Goal: Information Seeking & Learning: Learn about a topic

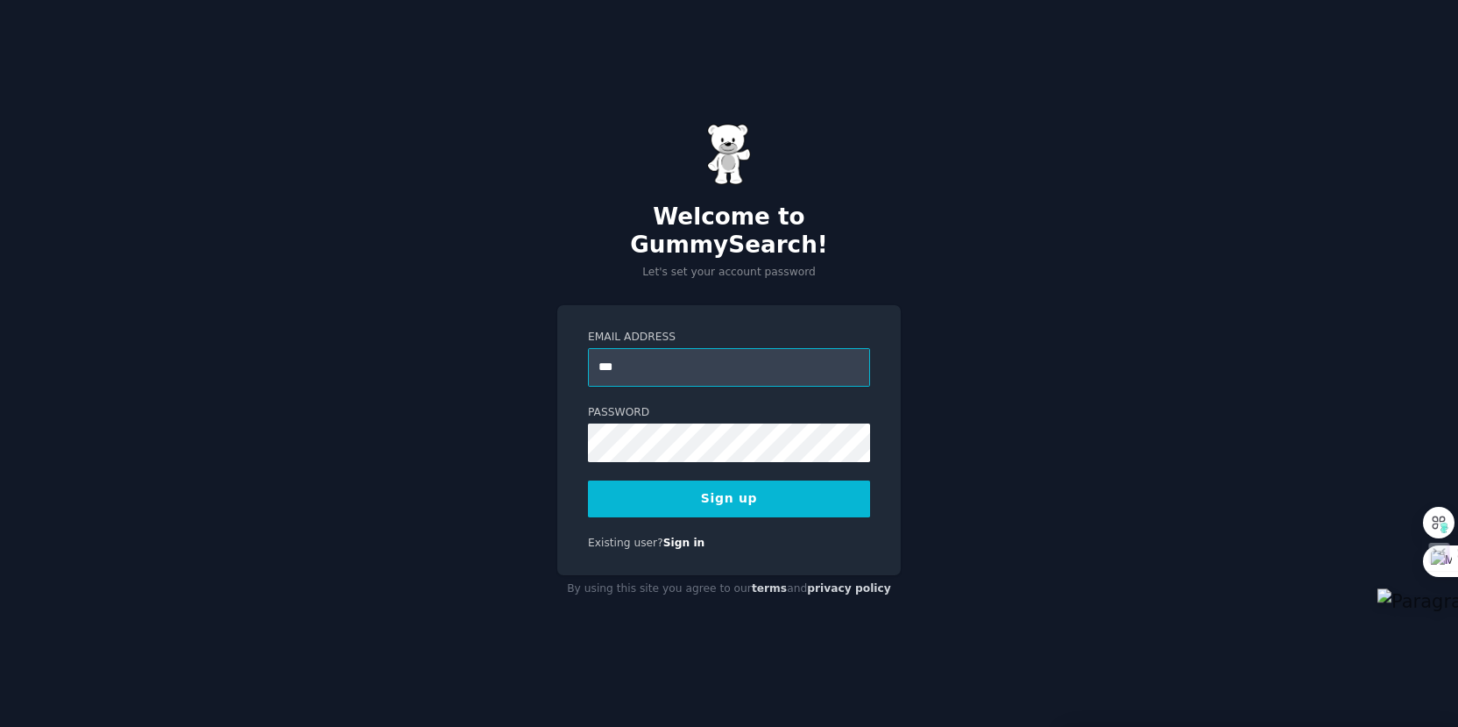
type input "**********"
click at [815, 480] on button "Sign up" at bounding box center [729, 498] width 282 height 37
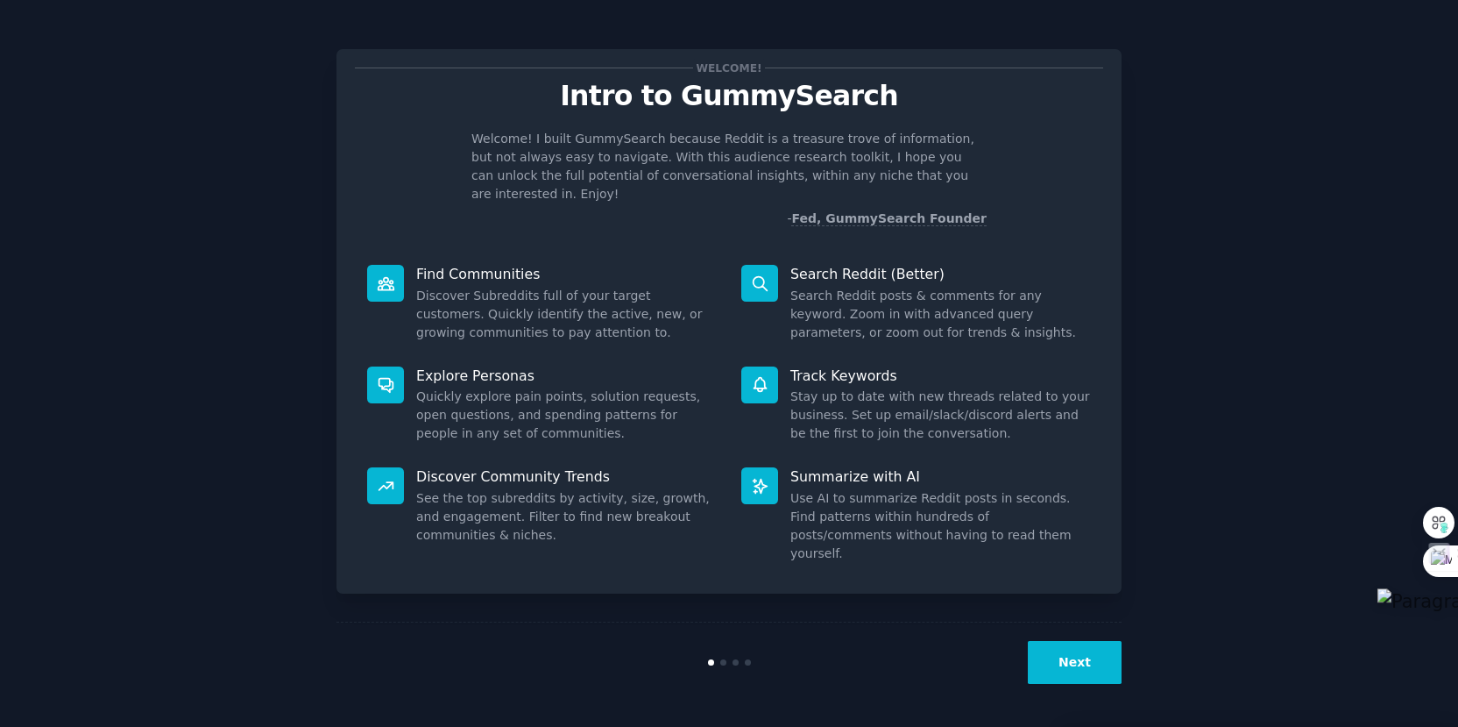
click at [1074, 671] on button "Next" at bounding box center [1075, 662] width 94 height 43
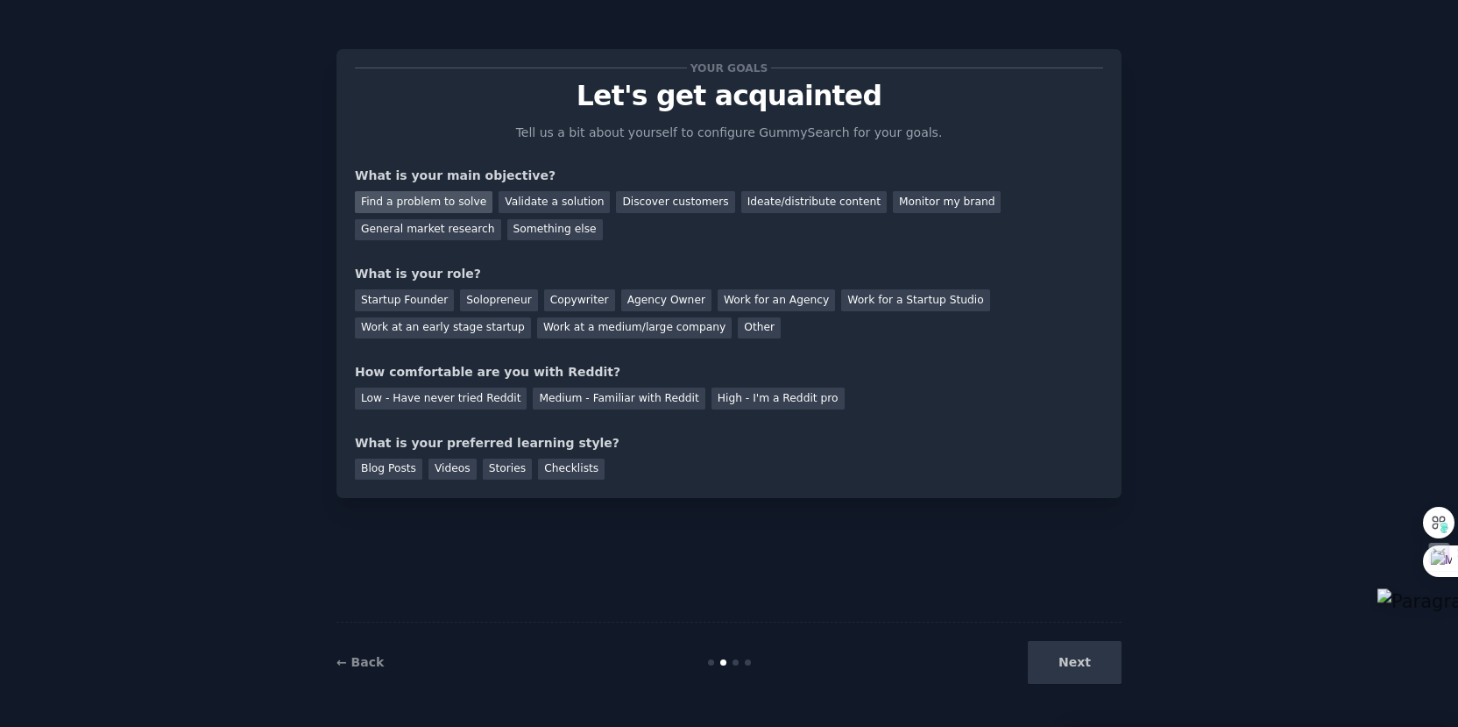
click at [387, 200] on div "Find a problem to solve" at bounding box center [424, 202] width 138 height 22
click at [398, 295] on div "Startup Founder" at bounding box center [404, 300] width 99 height 22
click at [409, 329] on div "Work at an early stage startup" at bounding box center [443, 328] width 176 height 22
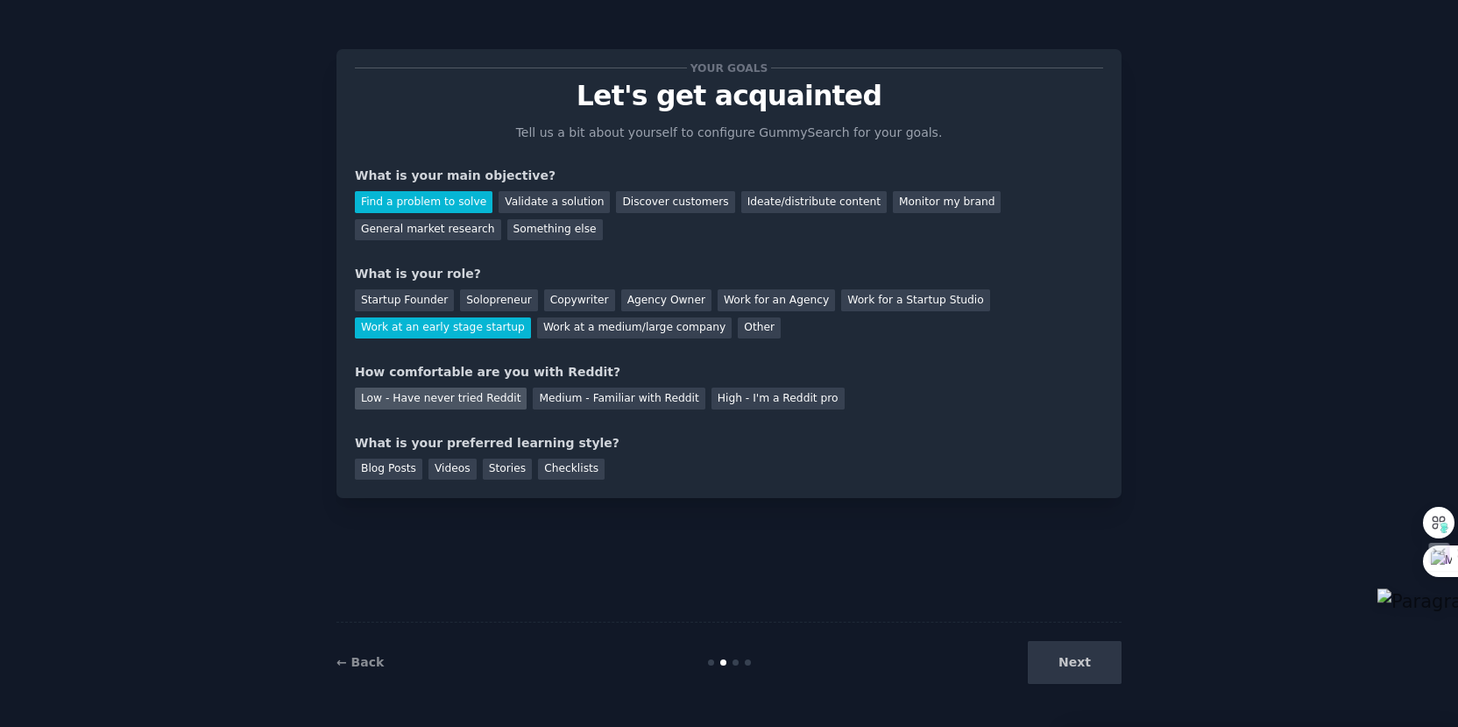
click at [429, 396] on div "Low - Have never tried Reddit" at bounding box center [441, 398] width 172 height 22
click at [569, 472] on div "Checklists" at bounding box center [571, 469] width 67 height 22
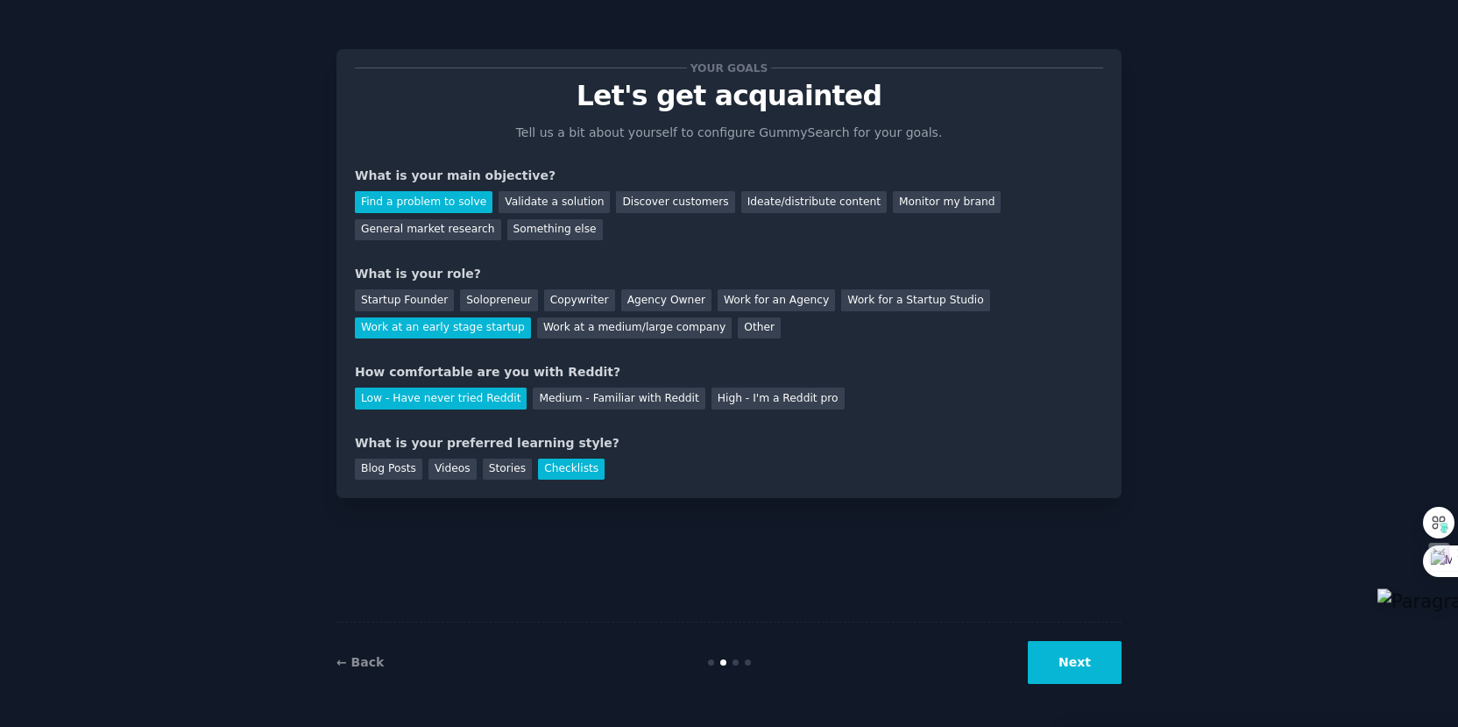
click at [1075, 652] on button "Next" at bounding box center [1075, 662] width 94 height 43
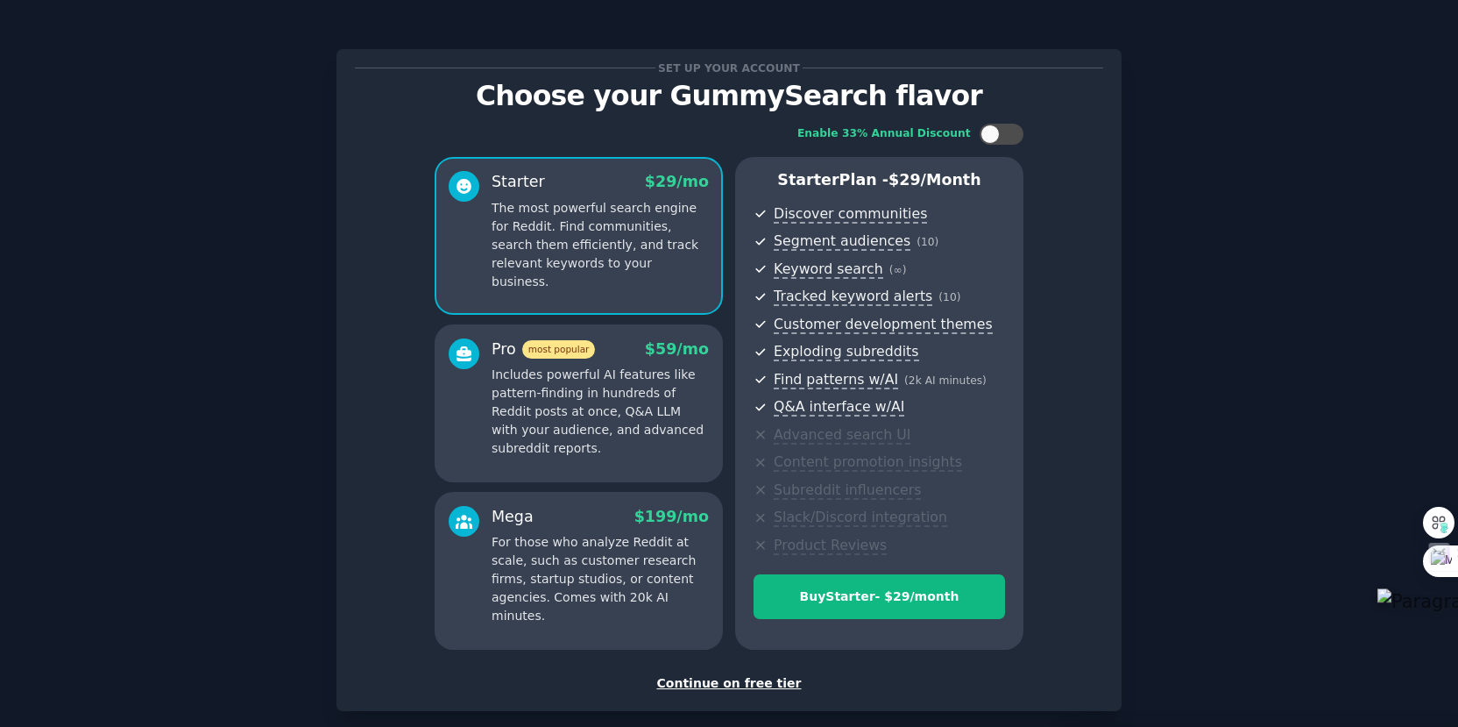
click at [753, 681] on div "Continue on free tier" at bounding box center [729, 683] width 749 height 18
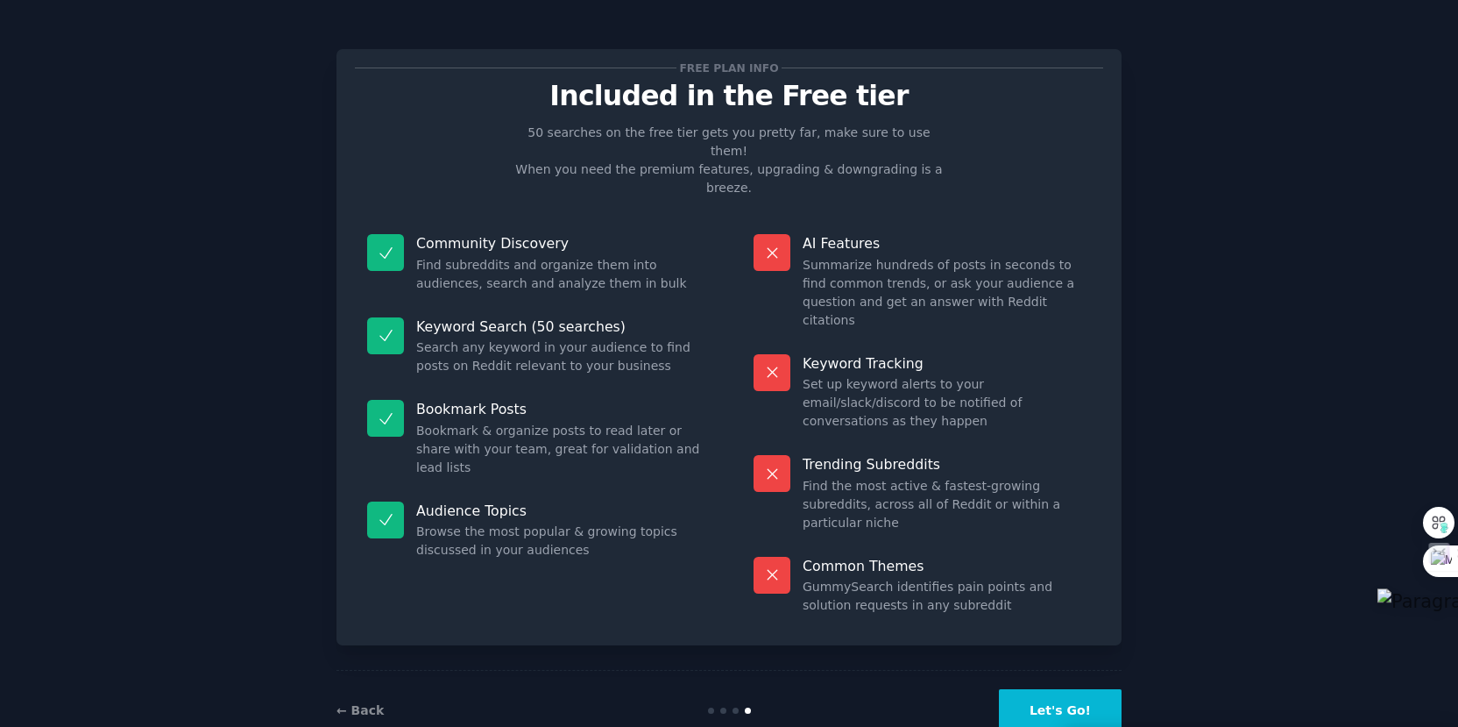
click at [1054, 689] on button "Let's Go!" at bounding box center [1060, 710] width 123 height 43
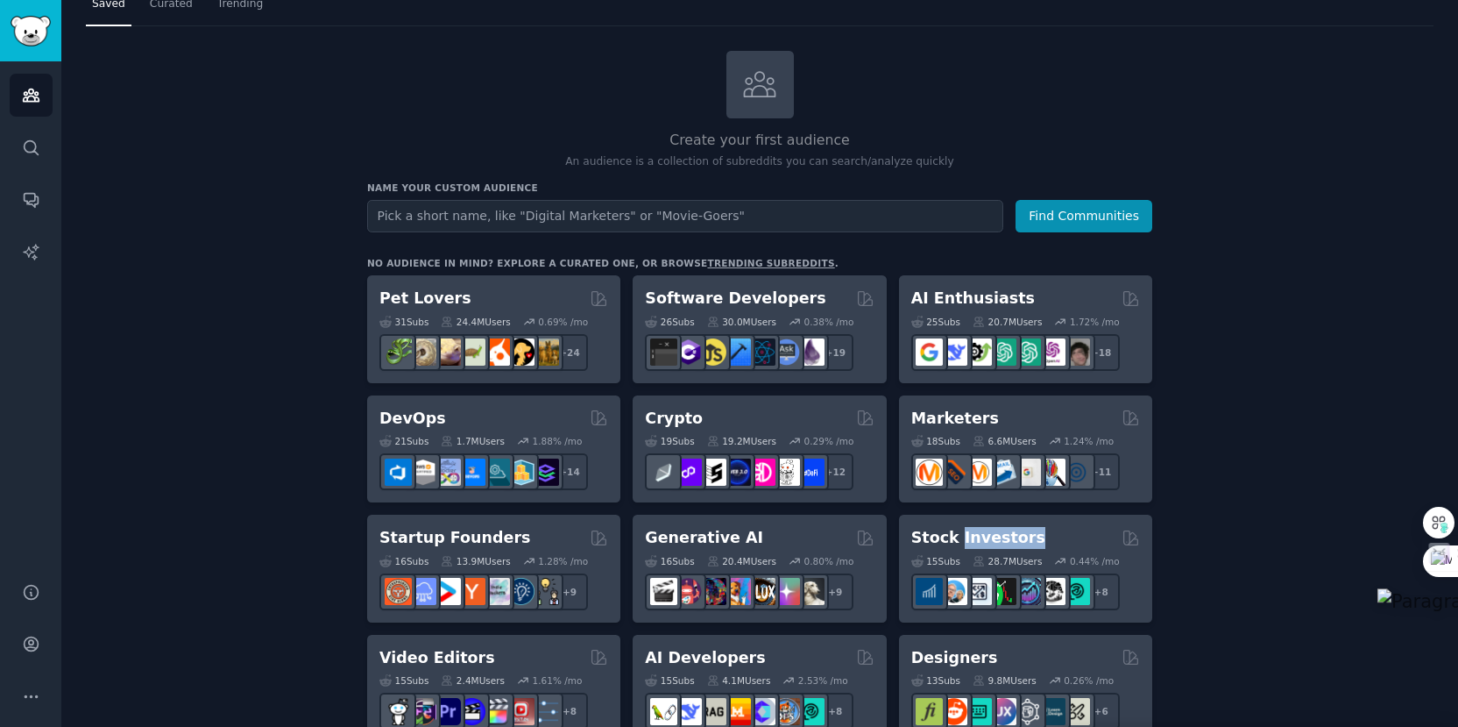
scroll to position [61, 0]
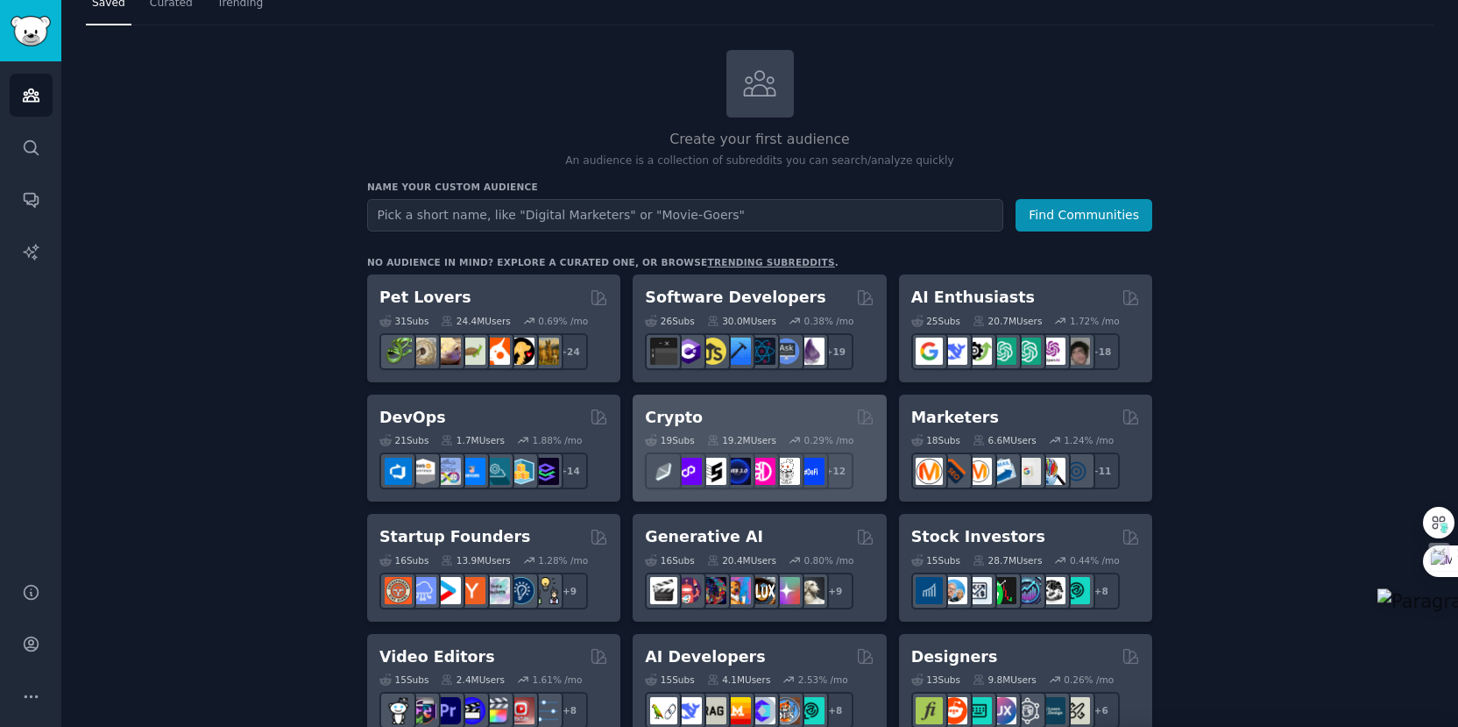
click at [671, 419] on h2 "Crypto" at bounding box center [674, 418] width 58 height 22
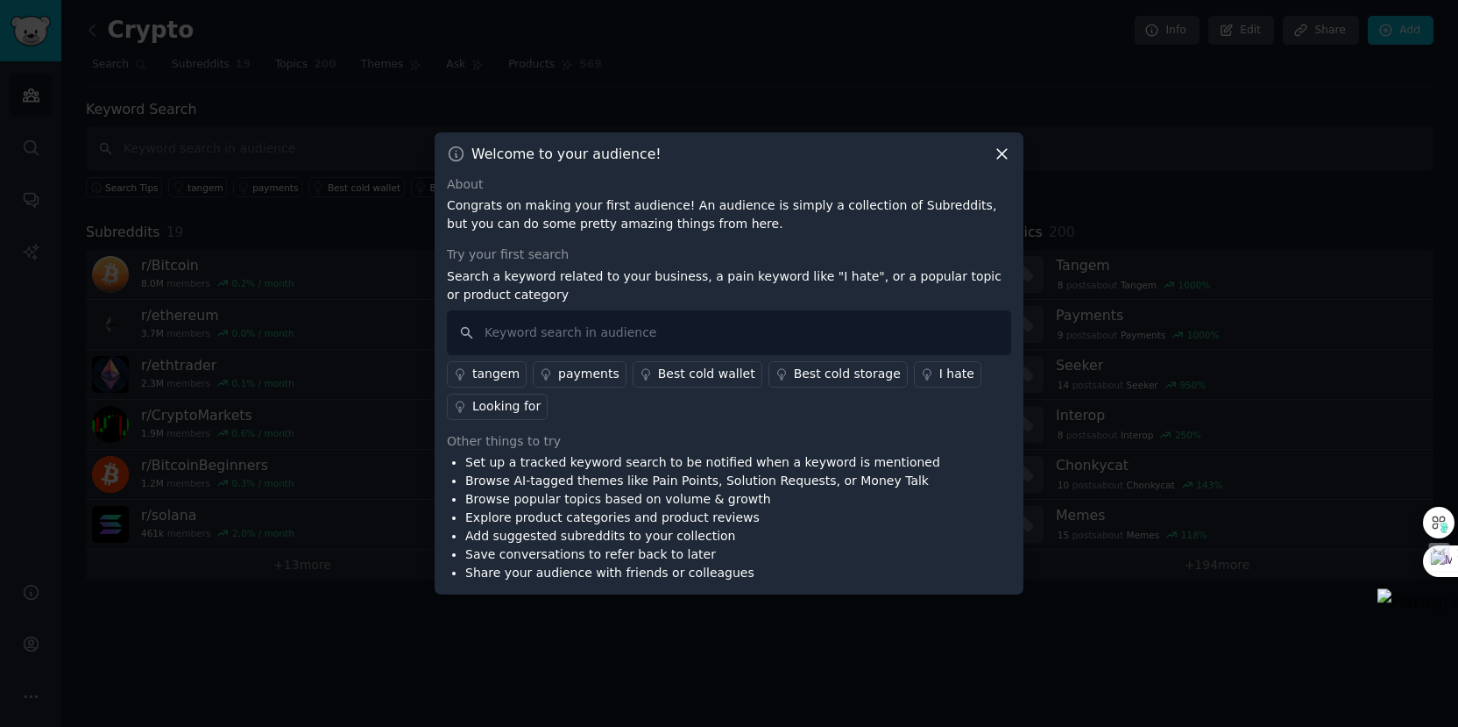
click at [1000, 152] on icon at bounding box center [1002, 154] width 10 height 10
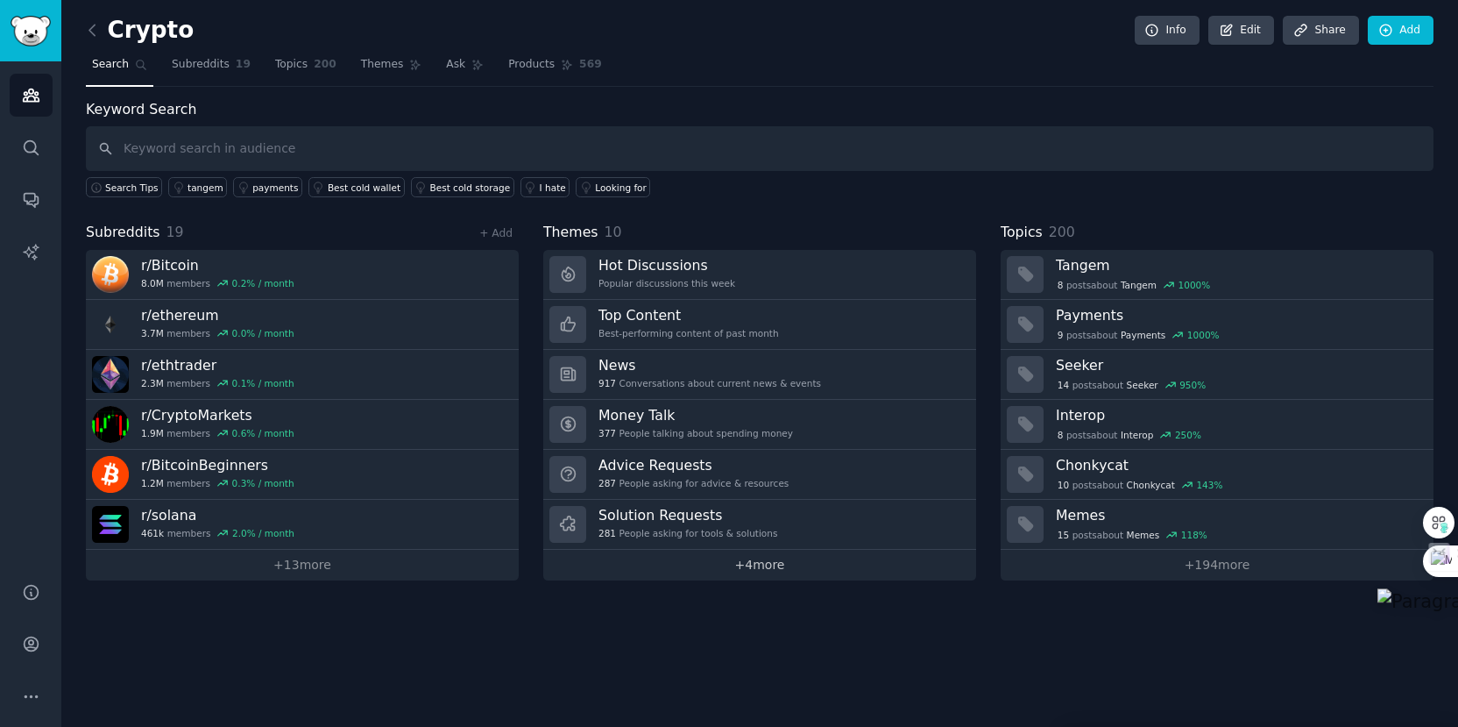
click at [761, 566] on link "+ 4 more" at bounding box center [759, 565] width 433 height 31
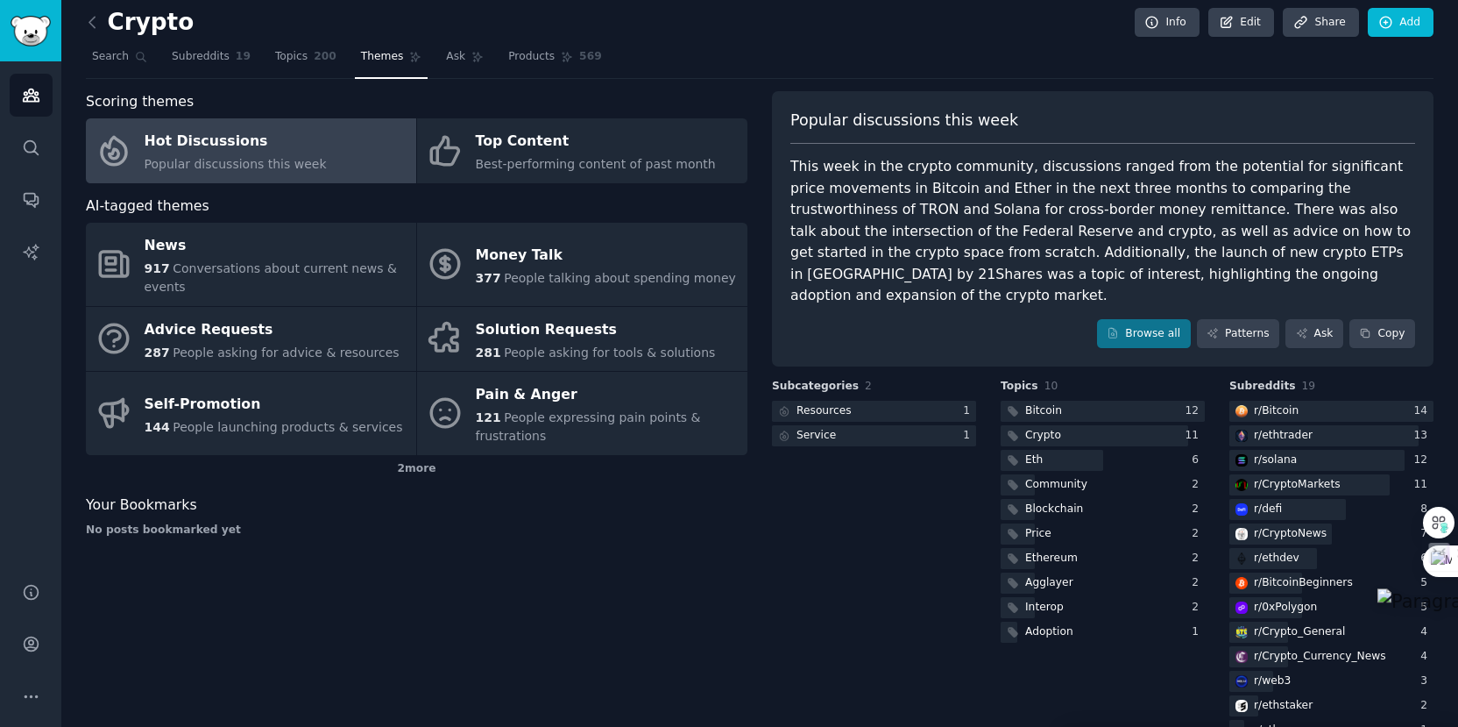
scroll to position [10, 0]
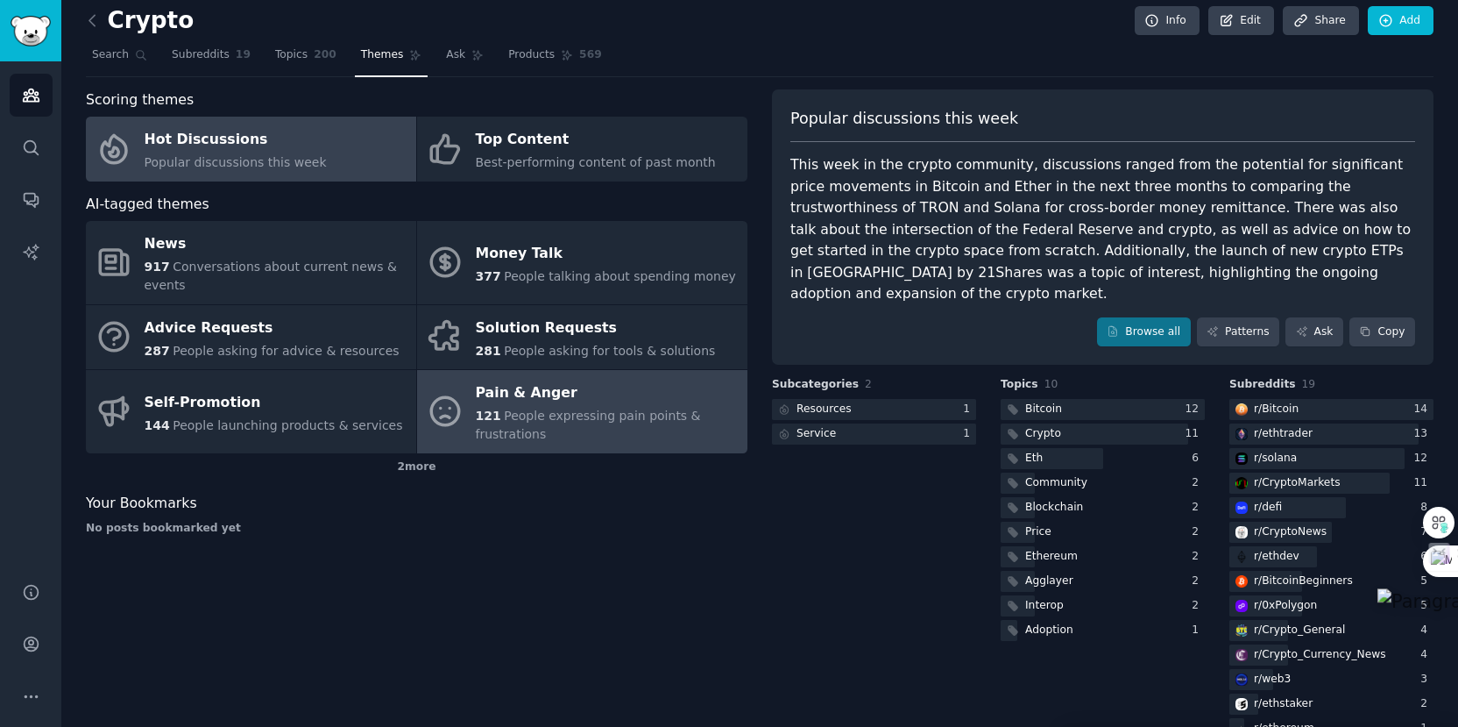
click at [583, 413] on span "People expressing pain points & frustrations" at bounding box center [588, 424] width 225 height 32
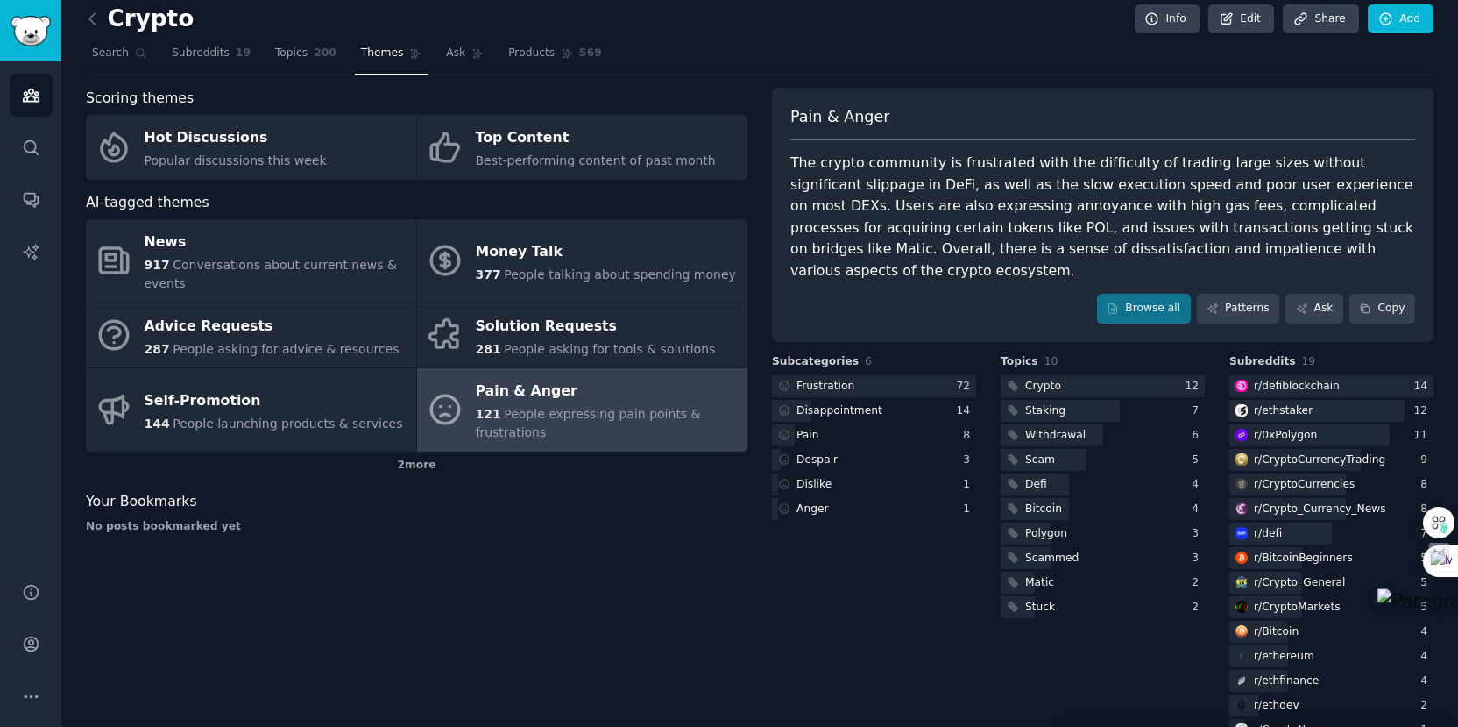
scroll to position [19, 0]
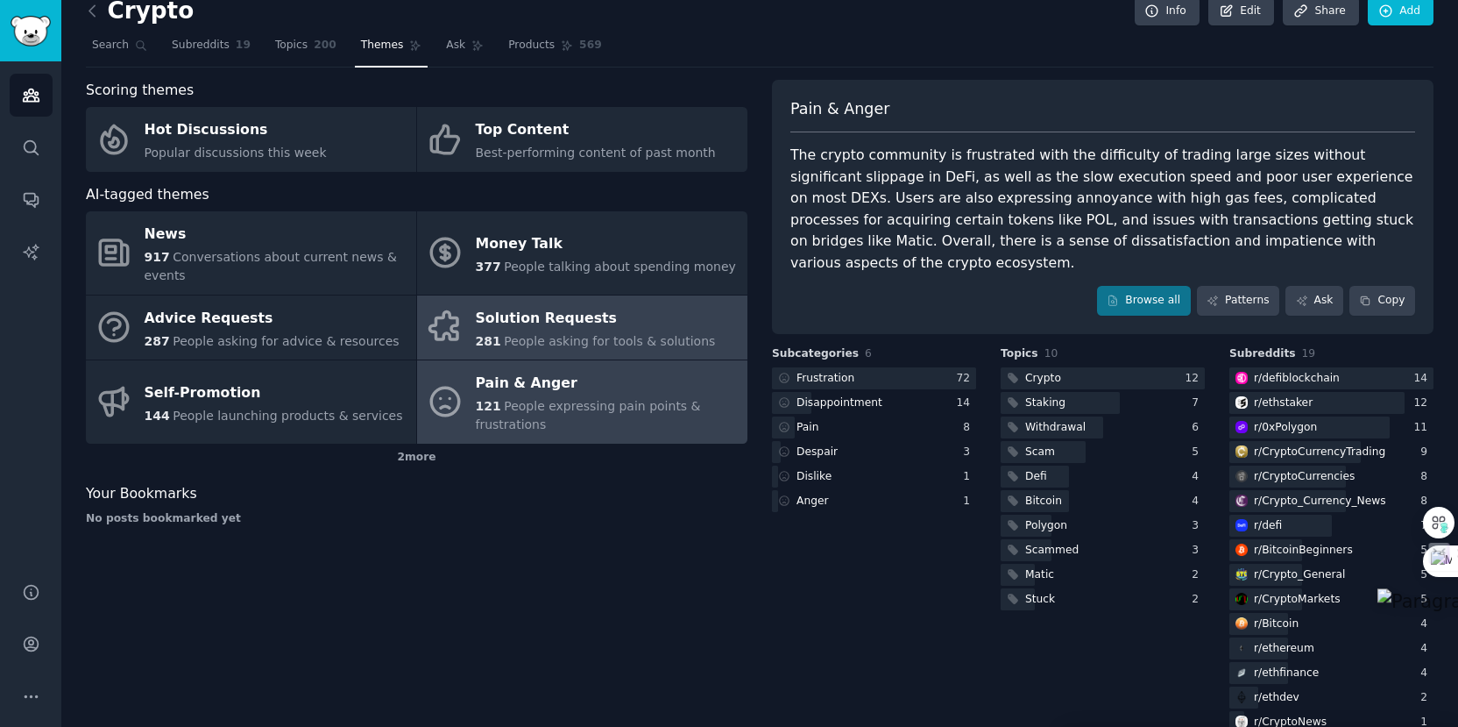
click at [560, 325] on div "Solution Requests" at bounding box center [596, 318] width 240 height 28
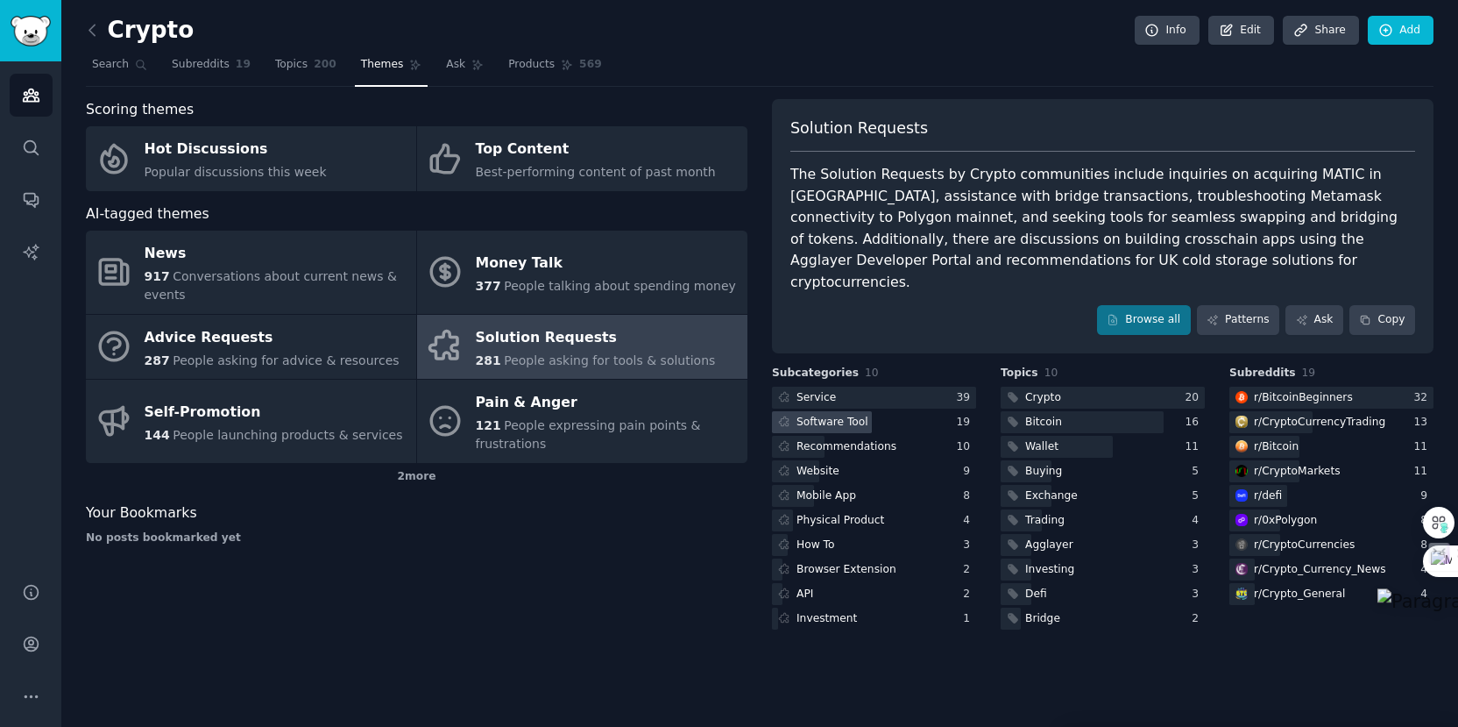
click at [824, 415] on div "Software Tool" at bounding box center [833, 423] width 72 height 16
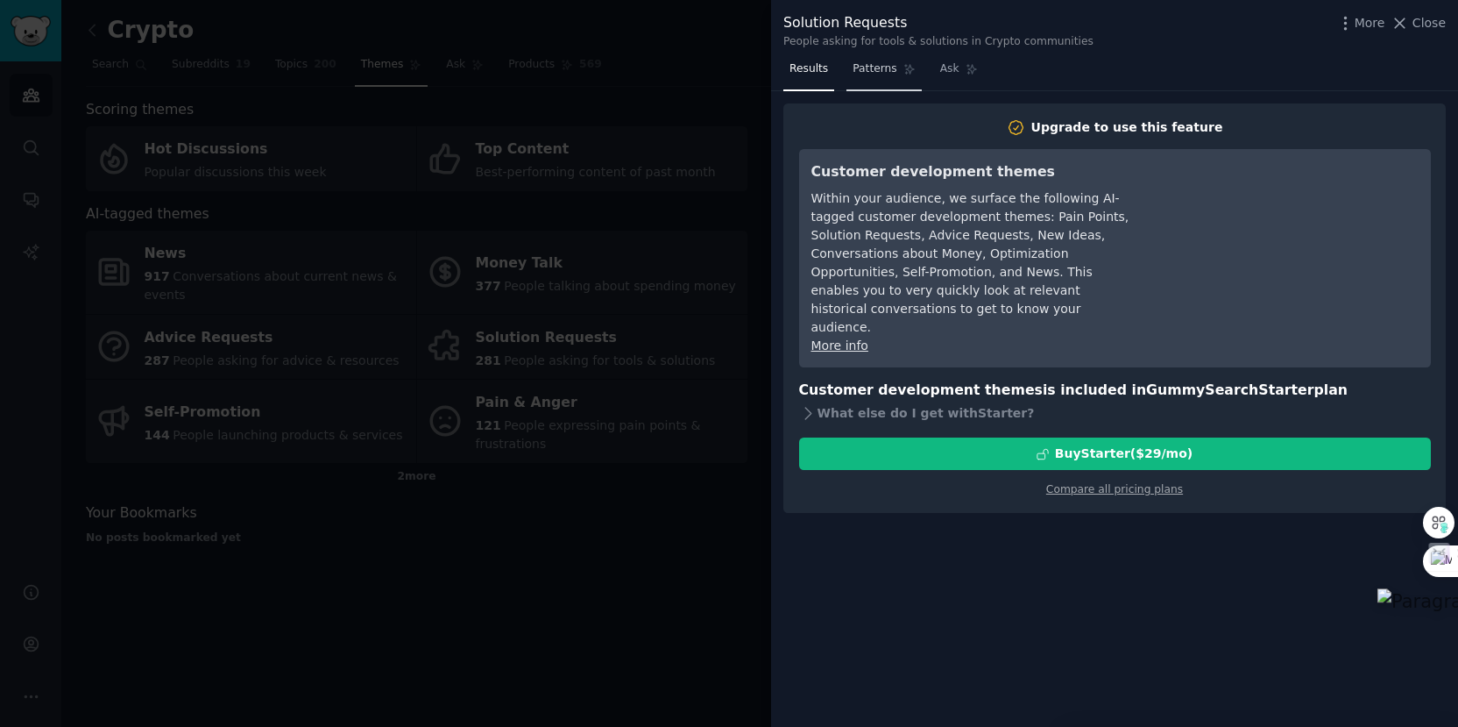
click at [871, 72] on span "Patterns" at bounding box center [875, 69] width 44 height 16
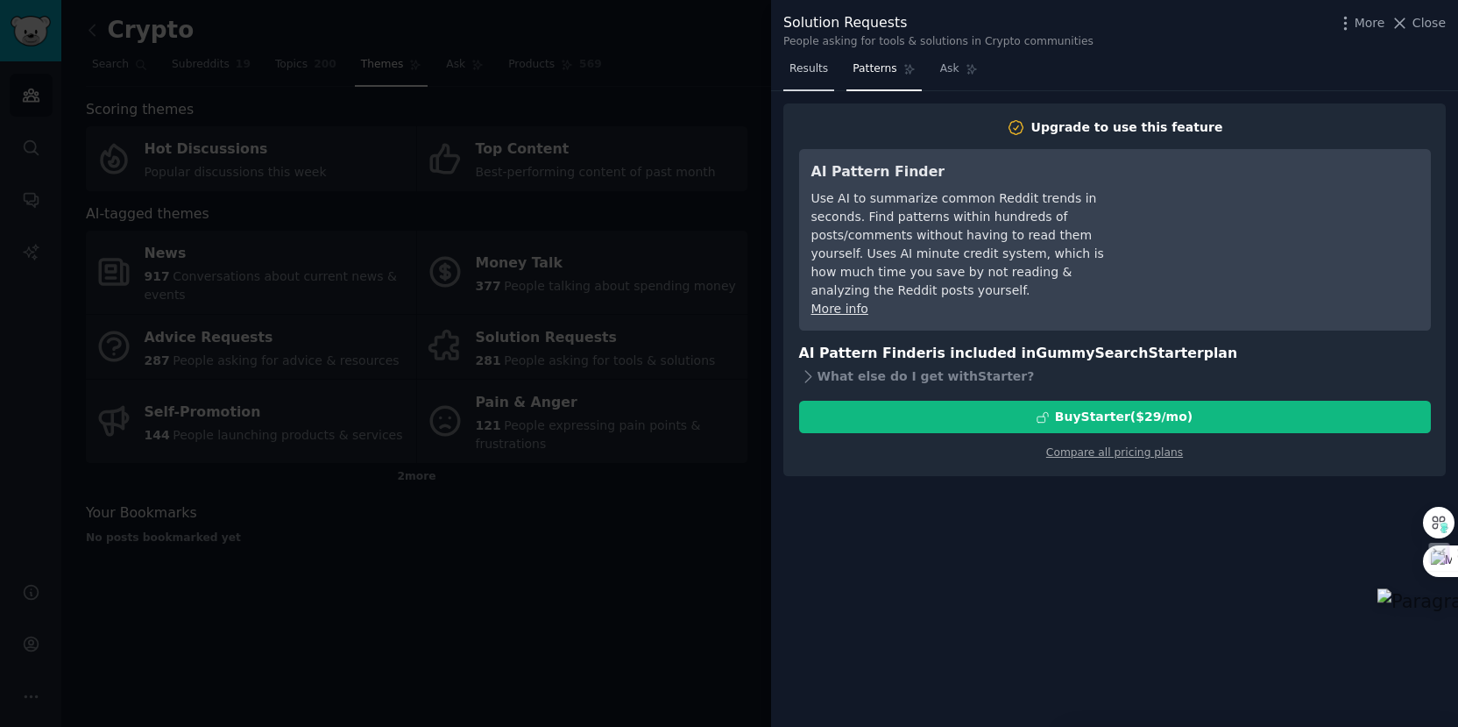
click at [814, 73] on span "Results" at bounding box center [809, 69] width 39 height 16
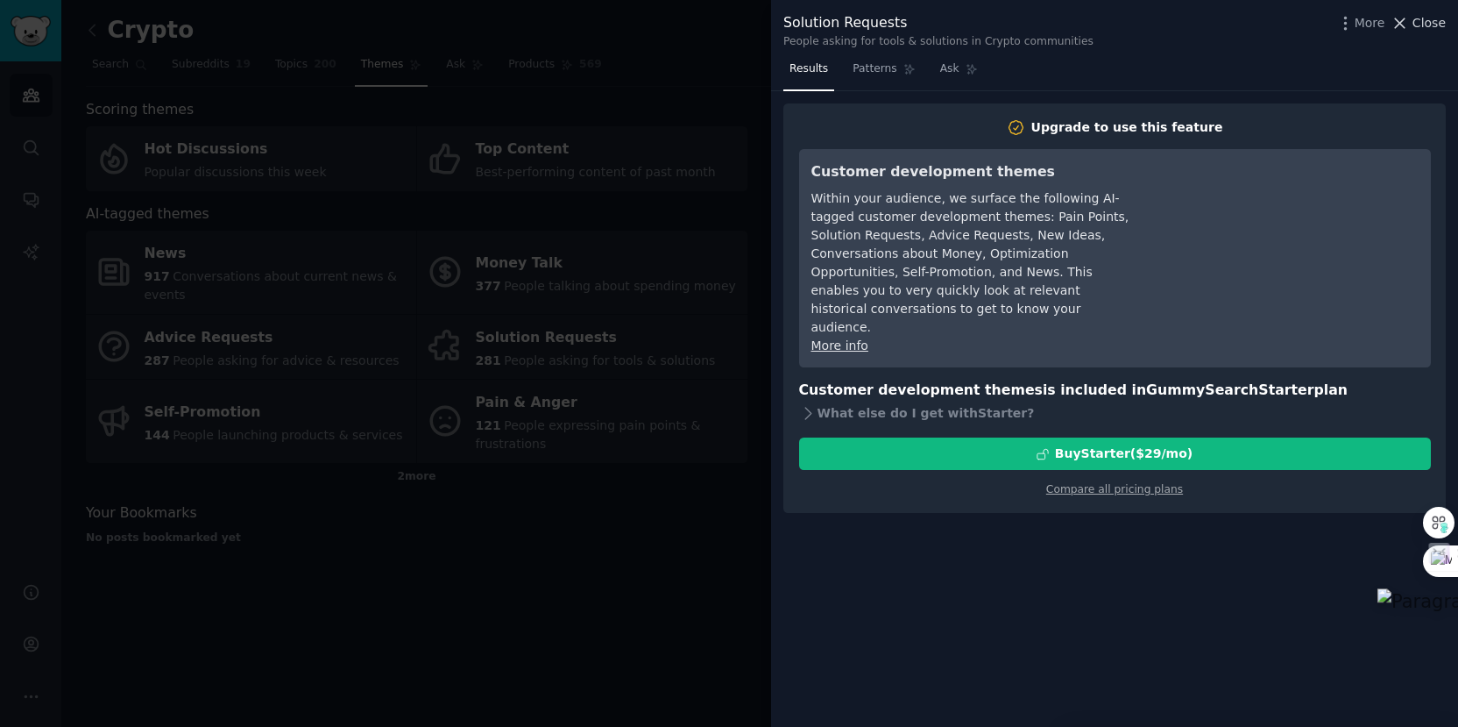
click at [1431, 27] on span "Close" at bounding box center [1429, 23] width 33 height 18
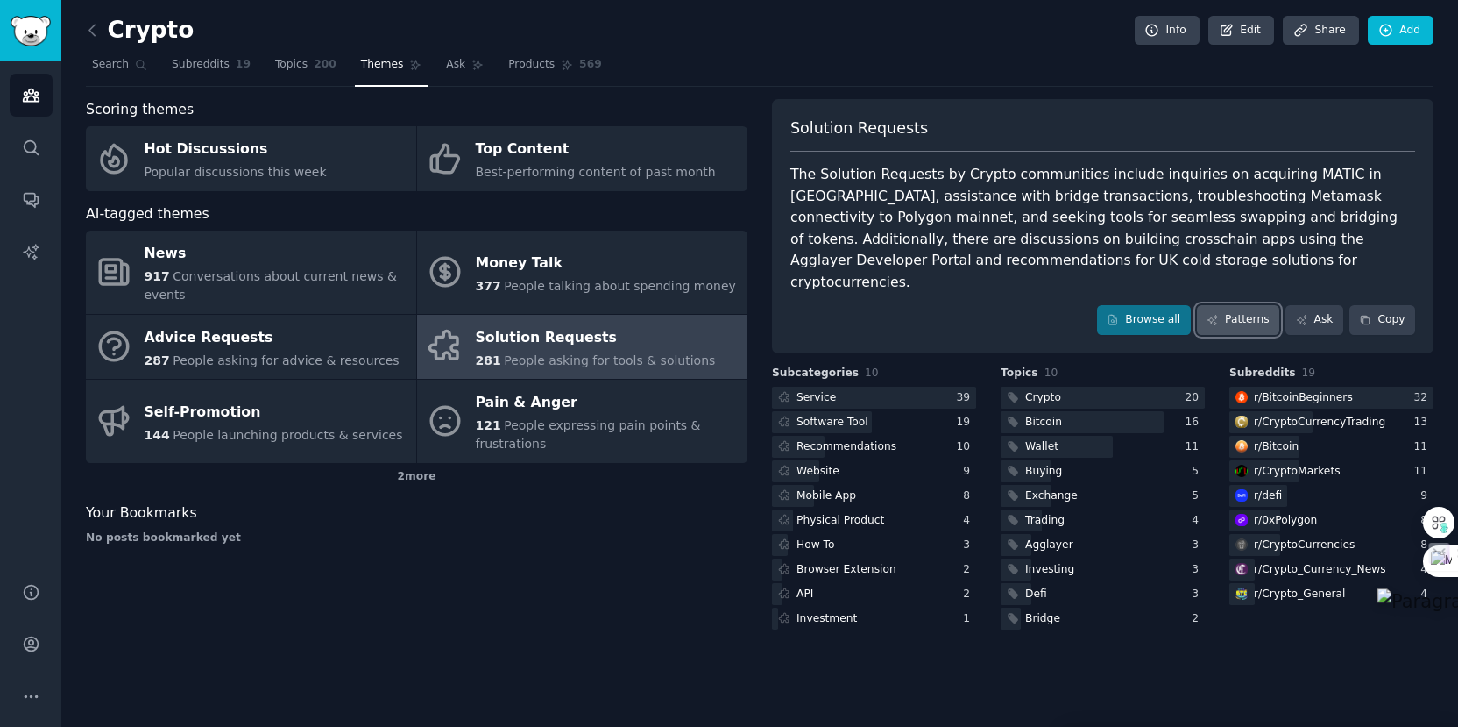
click at [1251, 305] on link "Patterns" at bounding box center [1238, 320] width 82 height 30
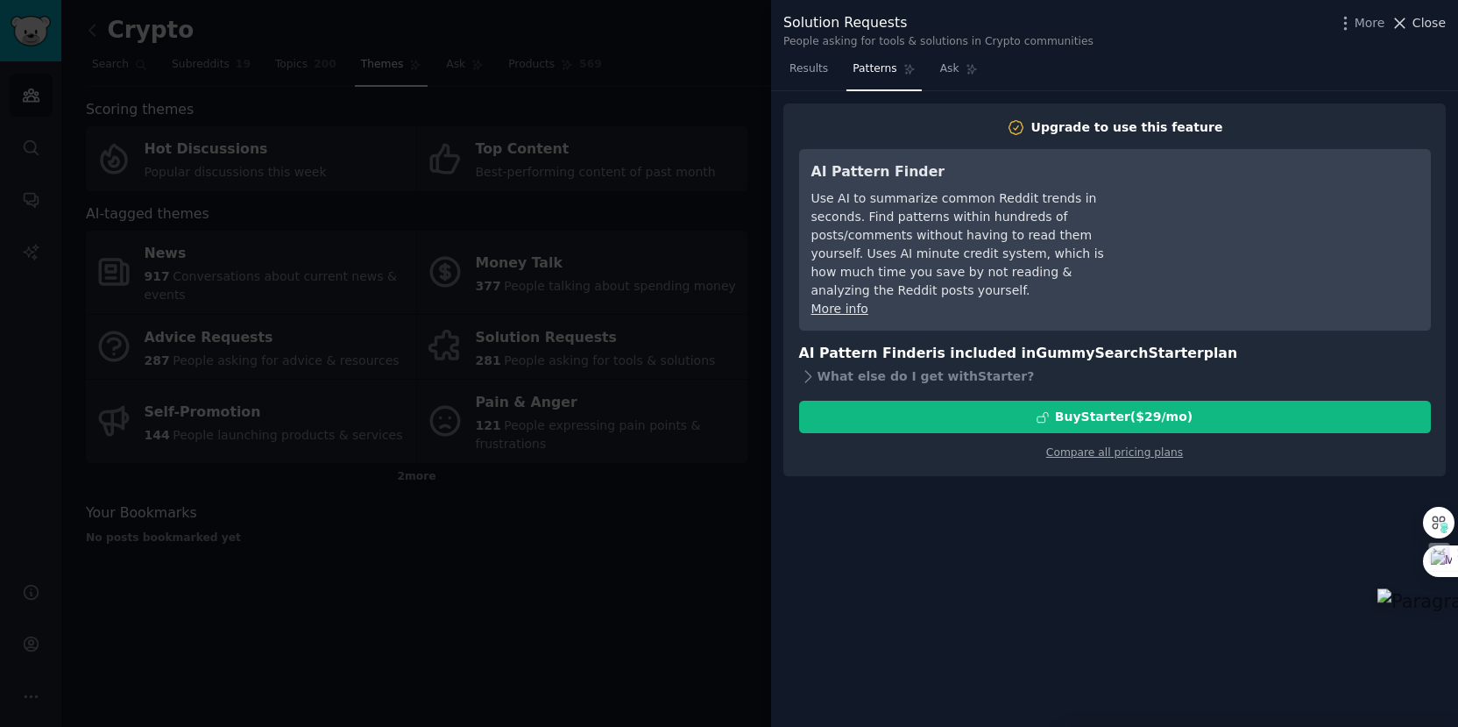
click at [1439, 25] on span "Close" at bounding box center [1429, 23] width 33 height 18
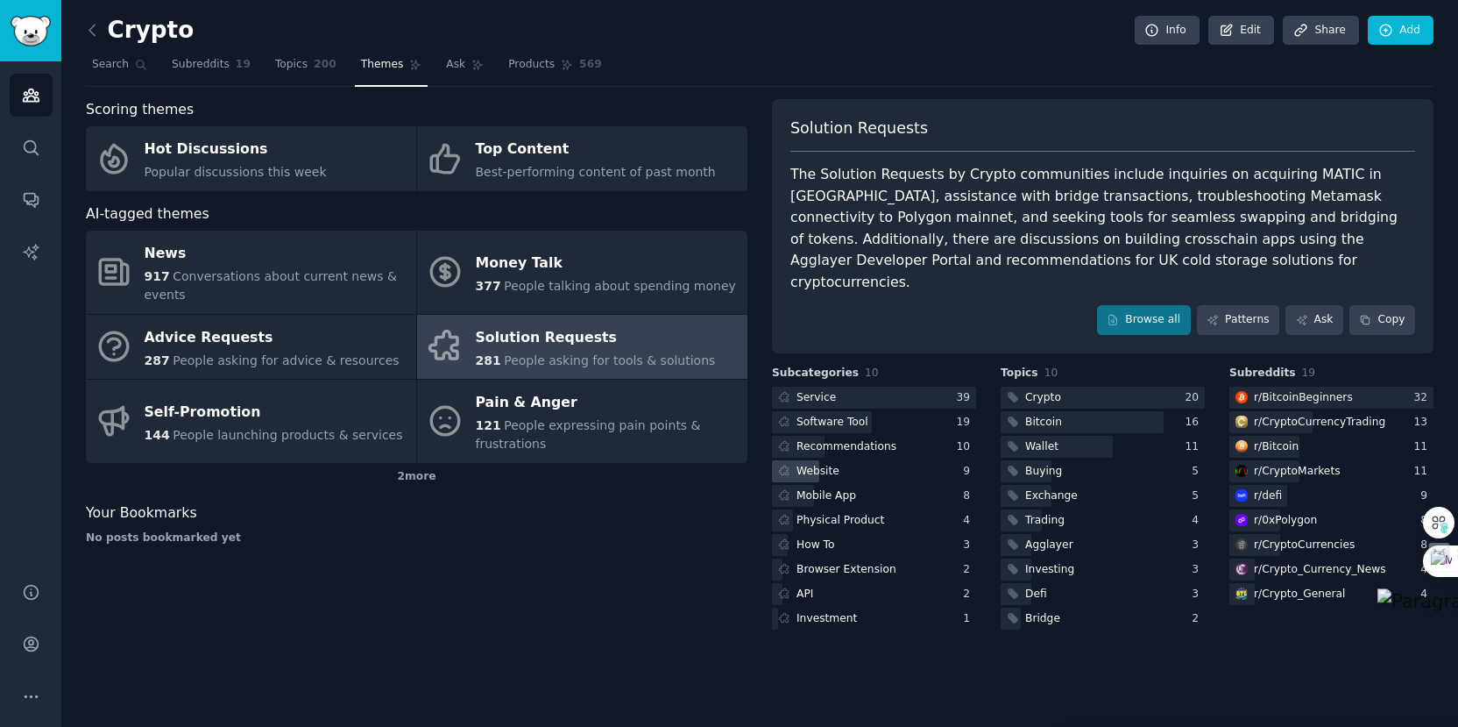
click at [815, 464] on div "Website" at bounding box center [818, 472] width 43 height 16
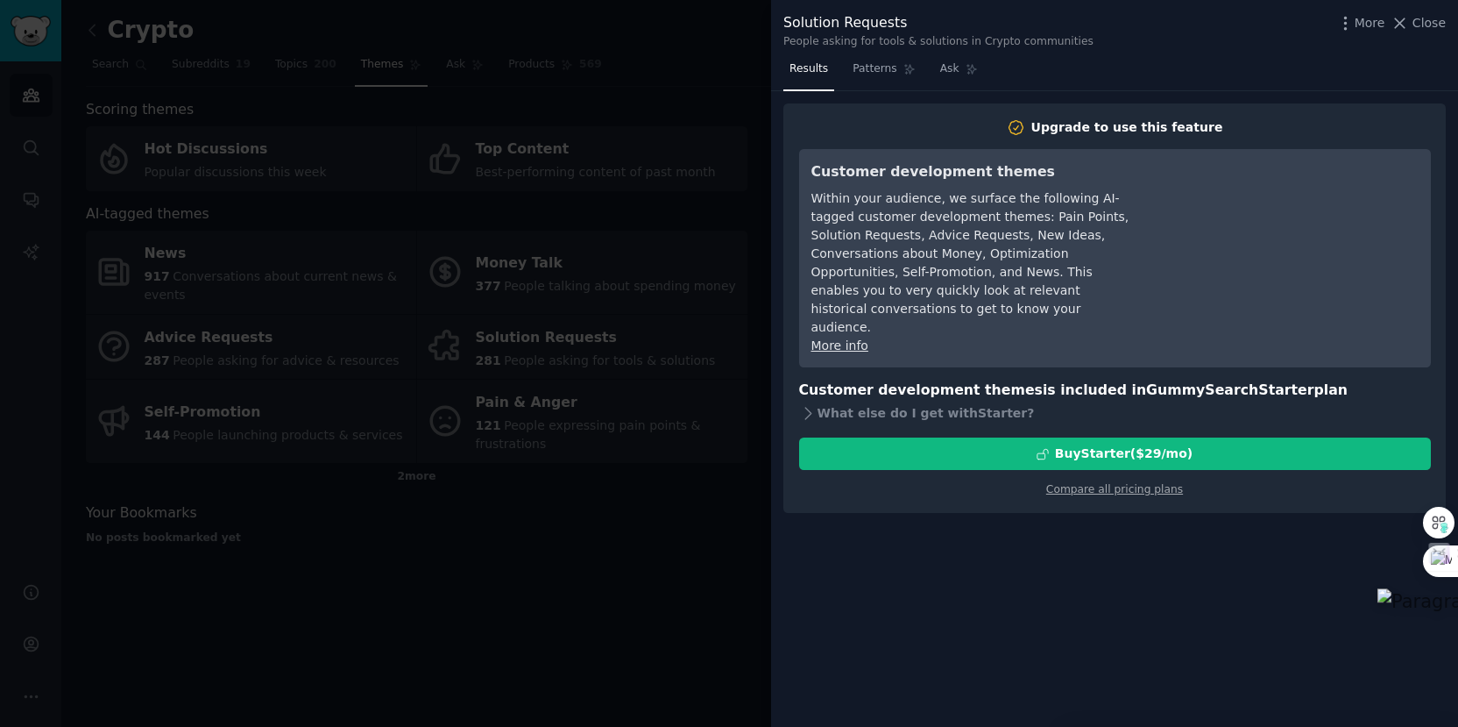
click at [685, 582] on div at bounding box center [729, 363] width 1458 height 727
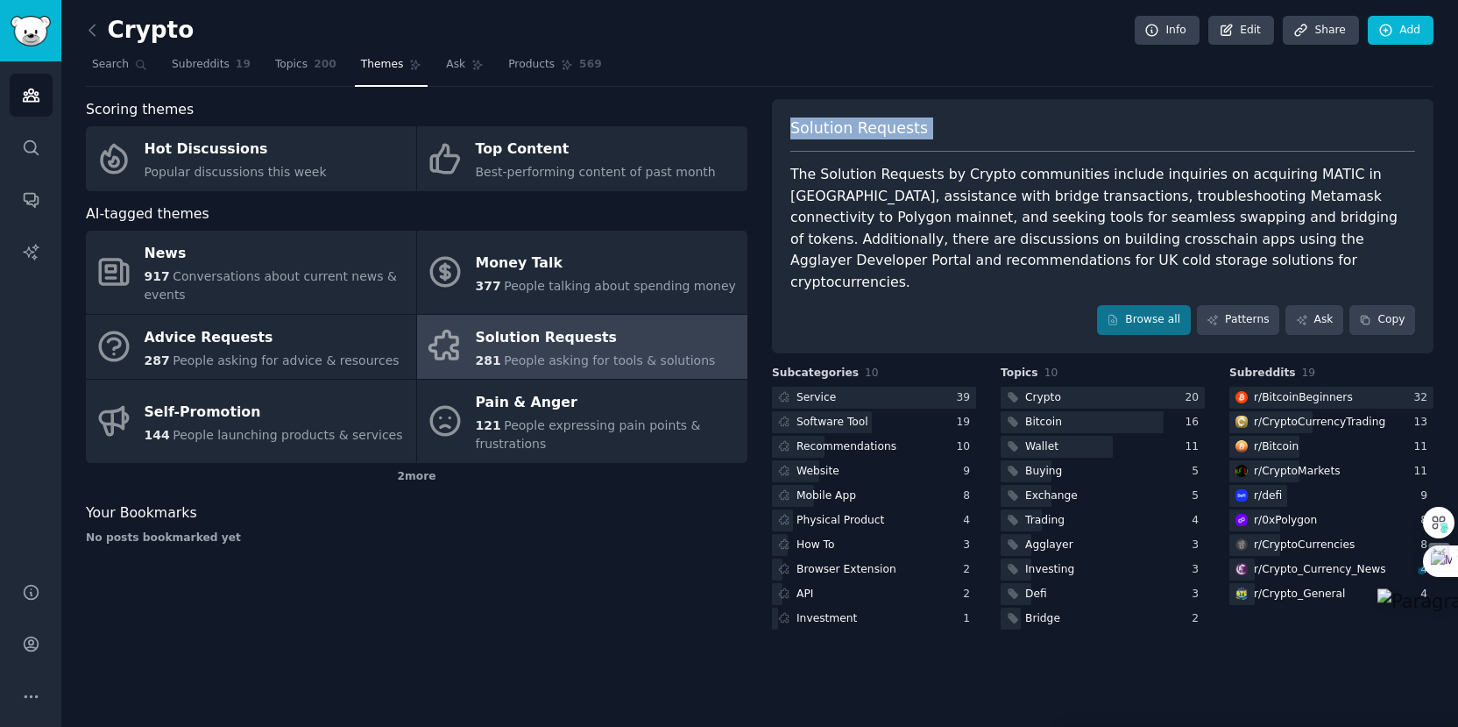
drag, startPoint x: 792, startPoint y: 126, endPoint x: 884, endPoint y: 161, distance: 98.5
click at [884, 161] on div "Solution Requests The Solution Requests by Crypto communities include inquiries…" at bounding box center [1103, 226] width 662 height 254
click at [789, 173] on div "Solution Requests The Solution Requests by Crypto communities include inquiries…" at bounding box center [1103, 226] width 662 height 254
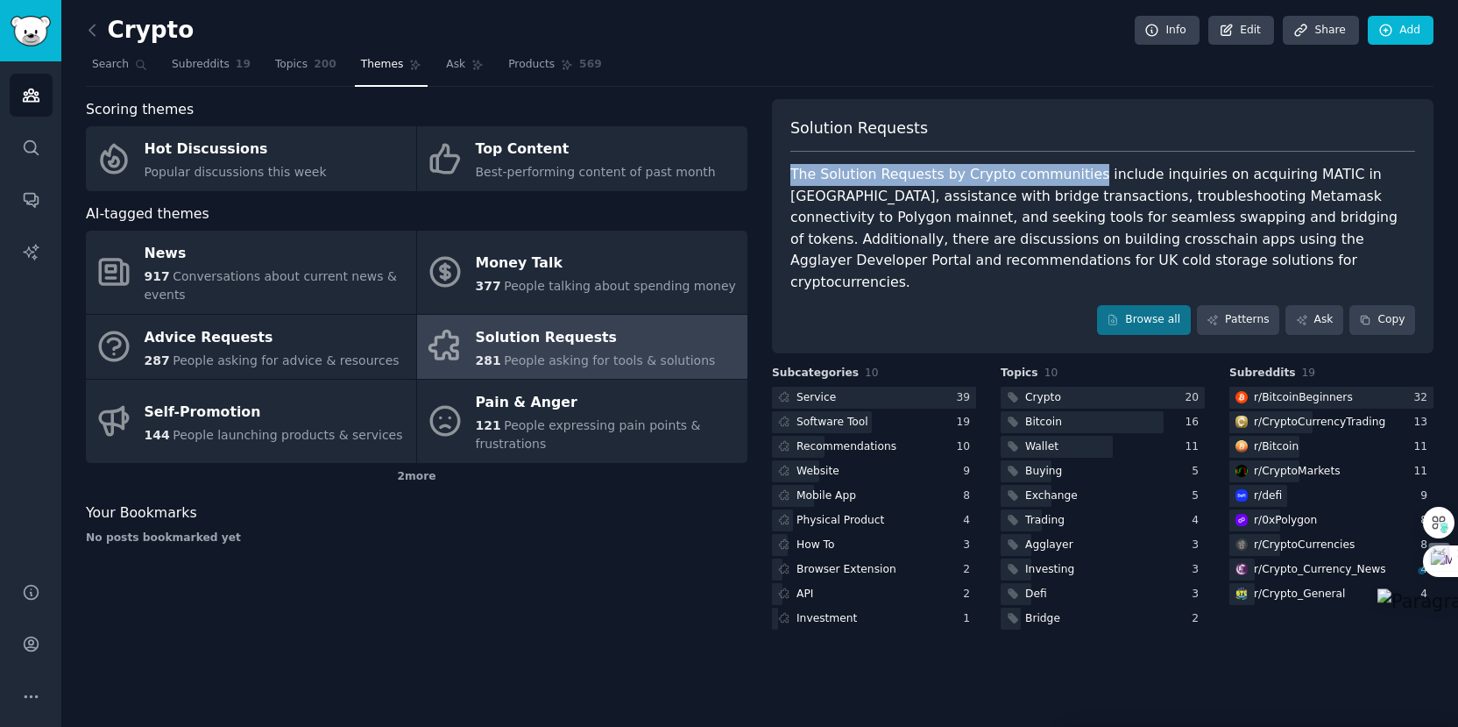
drag, startPoint x: 789, startPoint y: 173, endPoint x: 1058, endPoint y: 173, distance: 269.1
click at [1058, 173] on div "Solution Requests The Solution Requests by Crypto communities include inquiries…" at bounding box center [1103, 226] width 662 height 254
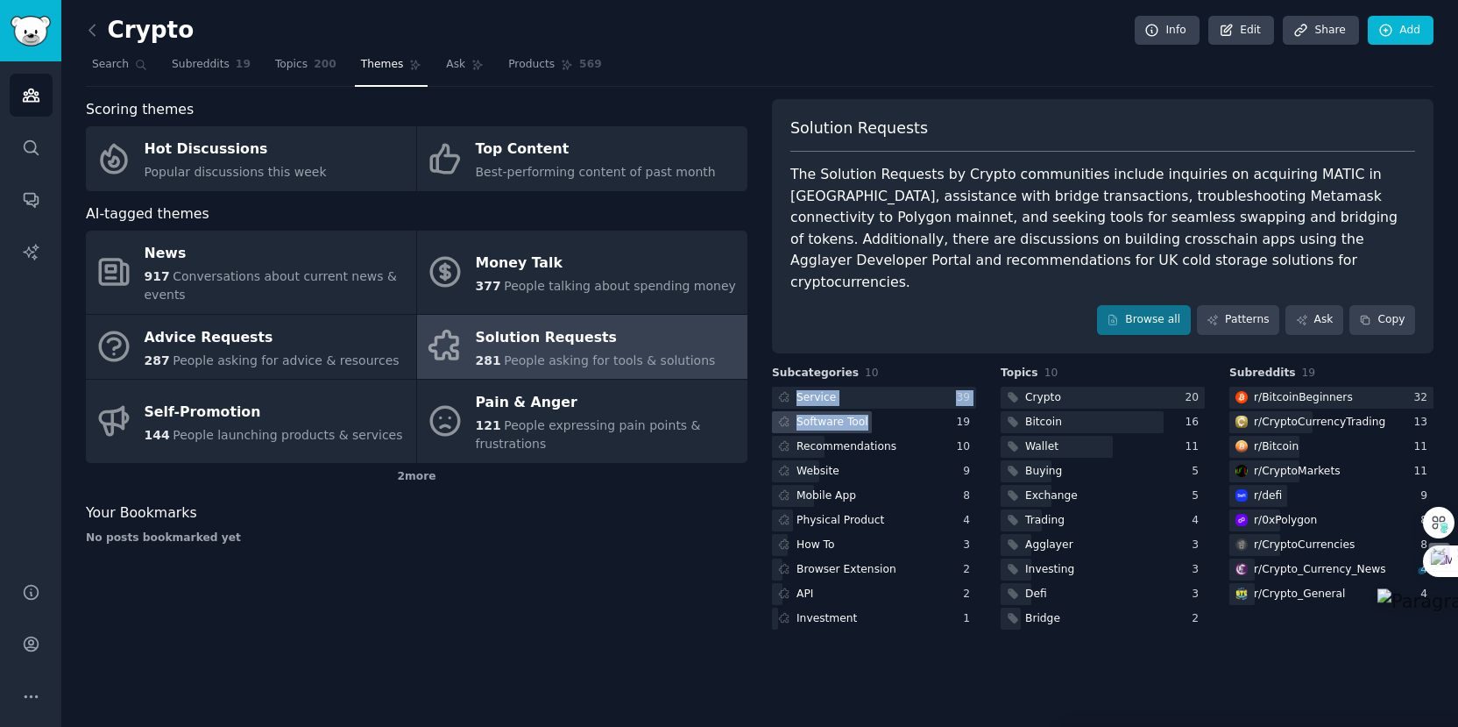
drag, startPoint x: 773, startPoint y: 359, endPoint x: 864, endPoint y: 405, distance: 101.9
click at [864, 405] on div "Subcategories 10 Service 39 Software Tool 19 Recommendations 10 Website 9 Mobil…" at bounding box center [874, 498] width 204 height 267
copy div "Service 39 Software Tool"
click at [688, 554] on div "Scoring themes Hot Discussions Popular discussions this week Top Content Best-p…" at bounding box center [417, 366] width 662 height 534
drag, startPoint x: 765, startPoint y: 454, endPoint x: 840, endPoint y: 451, distance: 74.6
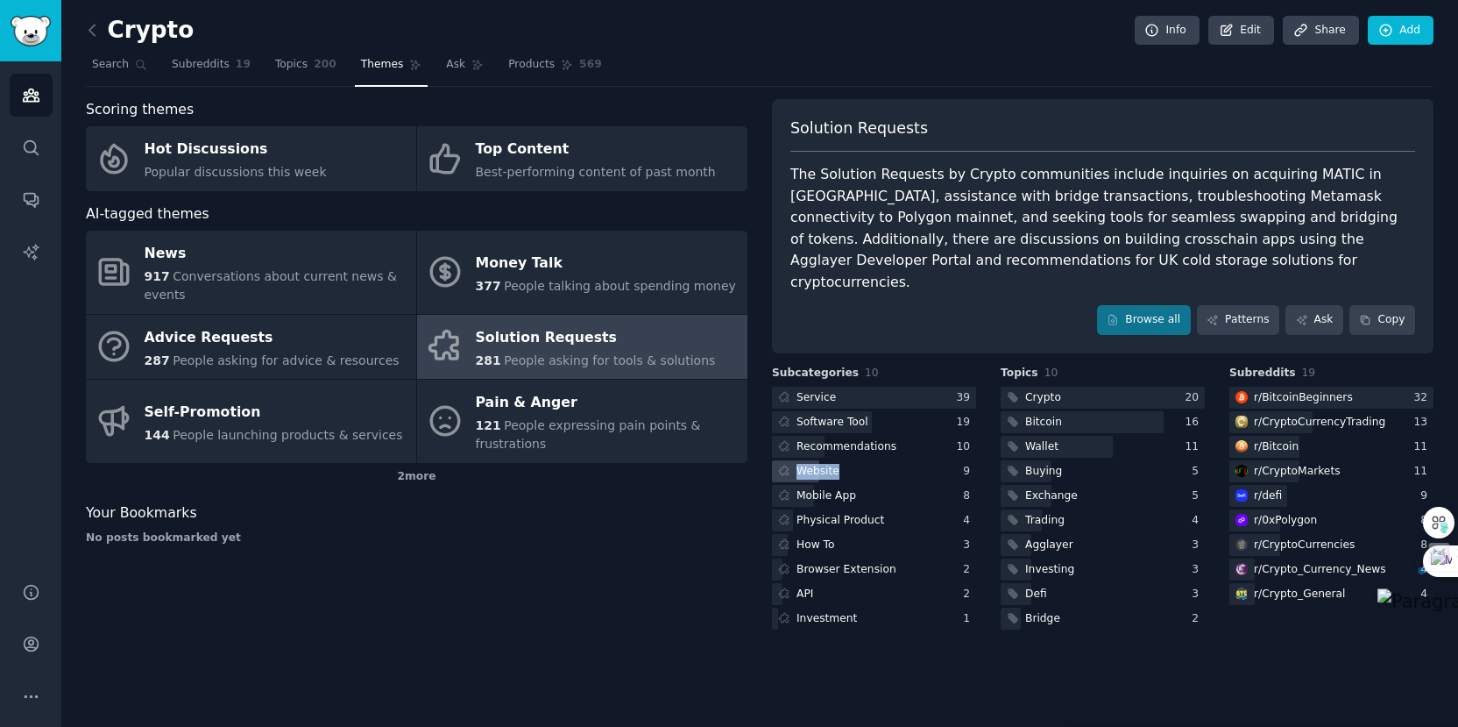
click at [840, 451] on div "Scoring themes Hot Discussions Popular discussions this week Top Content Best-p…" at bounding box center [760, 366] width 1348 height 534
copy div "Website"
click at [734, 560] on div "Scoring themes Hot Discussions Popular discussions this week Top Content Best-p…" at bounding box center [417, 366] width 662 height 534
drag, startPoint x: 765, startPoint y: 476, endPoint x: 856, endPoint y: 478, distance: 91.2
click at [856, 478] on div "Scoring themes Hot Discussions Popular discussions this week Top Content Best-p…" at bounding box center [760, 366] width 1348 height 534
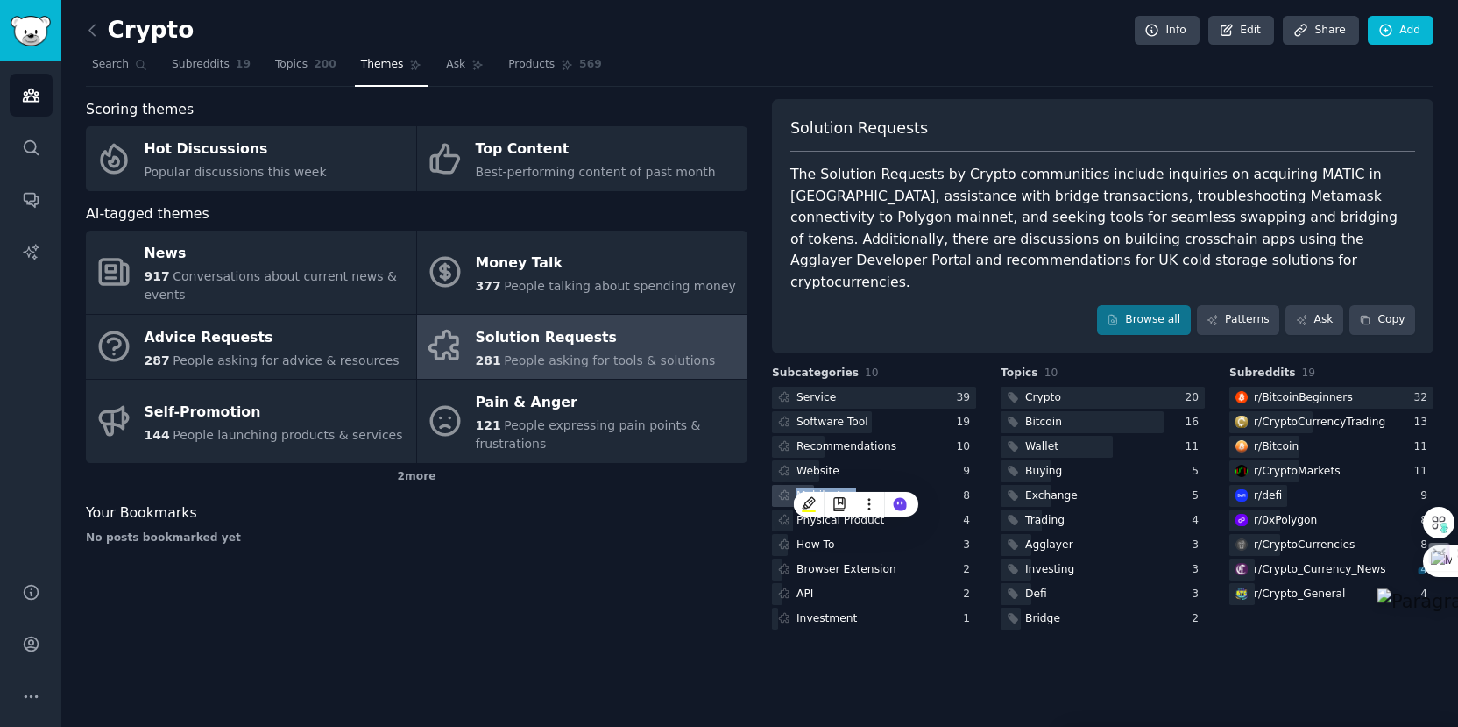
copy div "Mobile App"
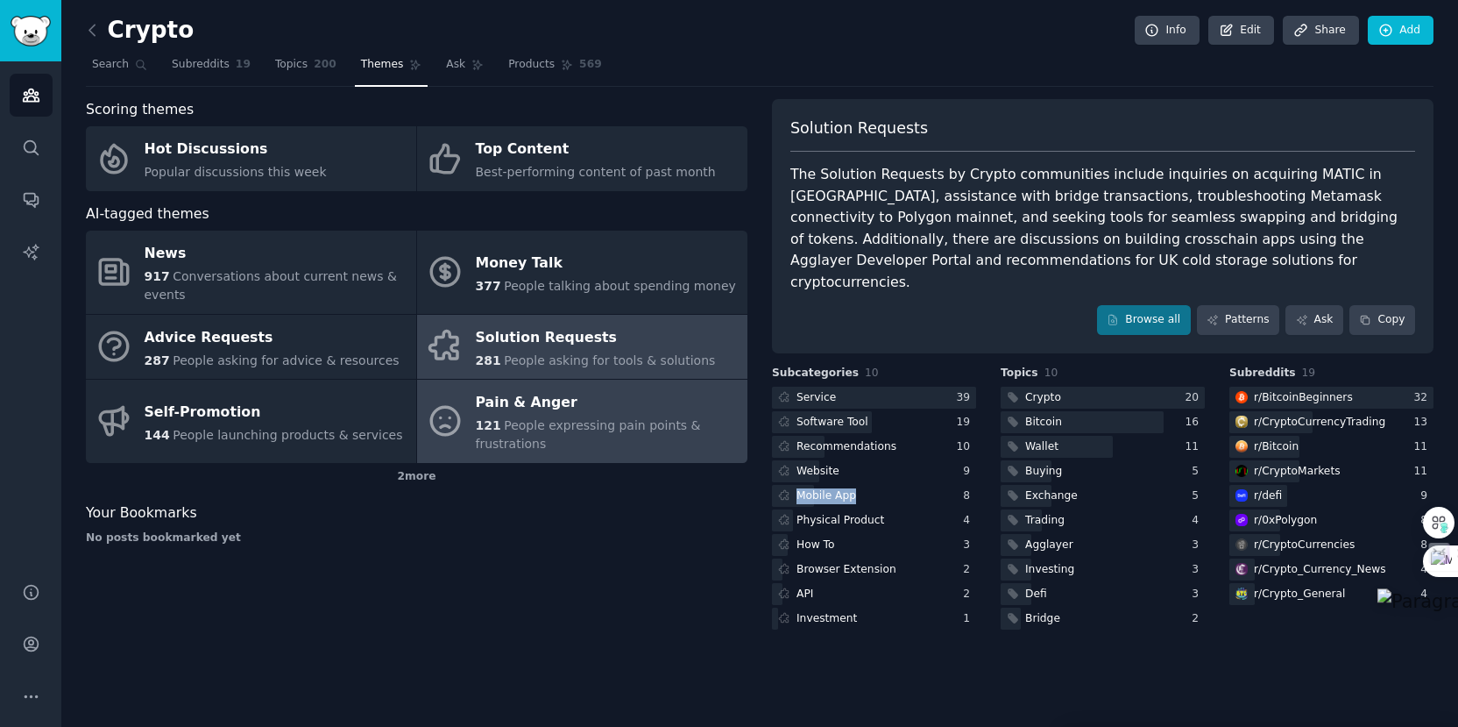
click at [553, 424] on span "People expressing pain points & frustrations" at bounding box center [588, 434] width 225 height 32
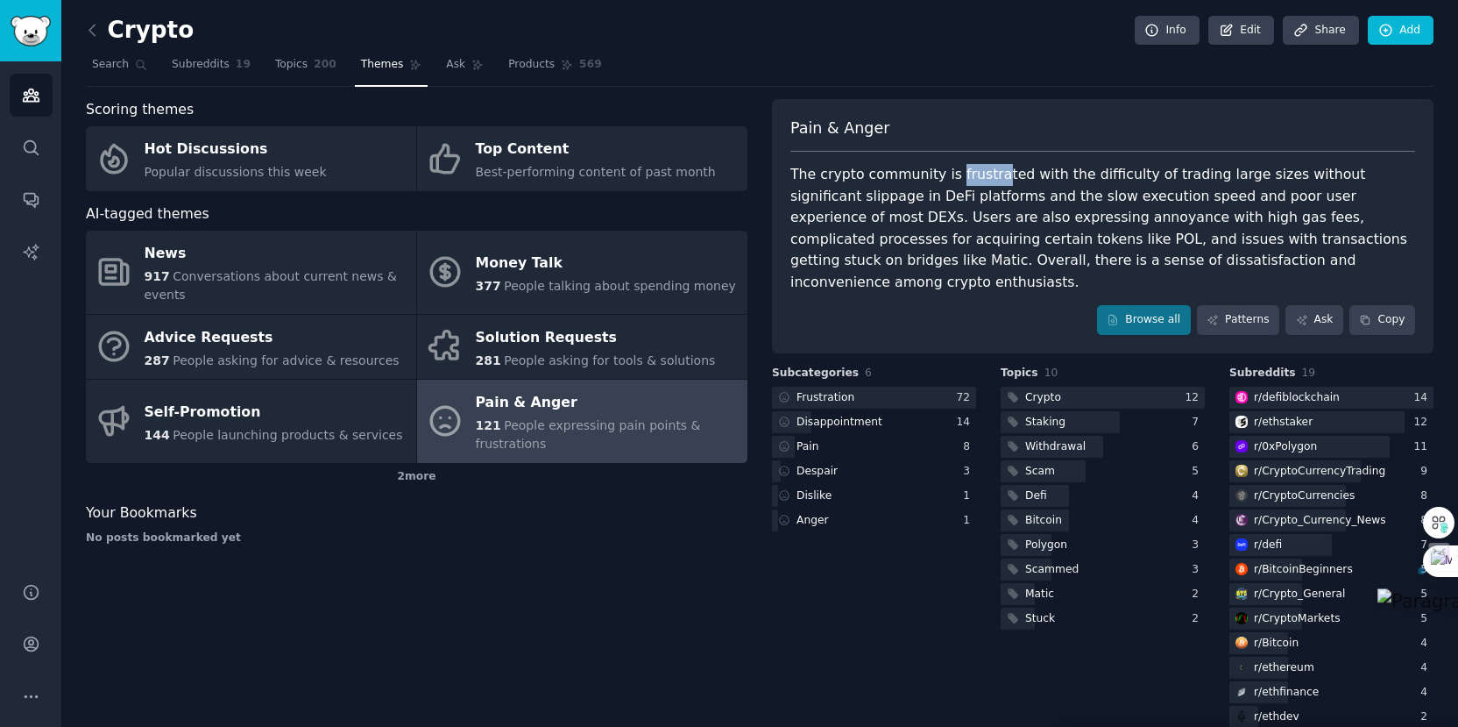
drag, startPoint x: 948, startPoint y: 176, endPoint x: 988, endPoint y: 176, distance: 39.4
click at [988, 176] on div "The crypto community is frustrated with the difficulty of trading large sizes w…" at bounding box center [1103, 228] width 625 height 129
